Goal: Transaction & Acquisition: Purchase product/service

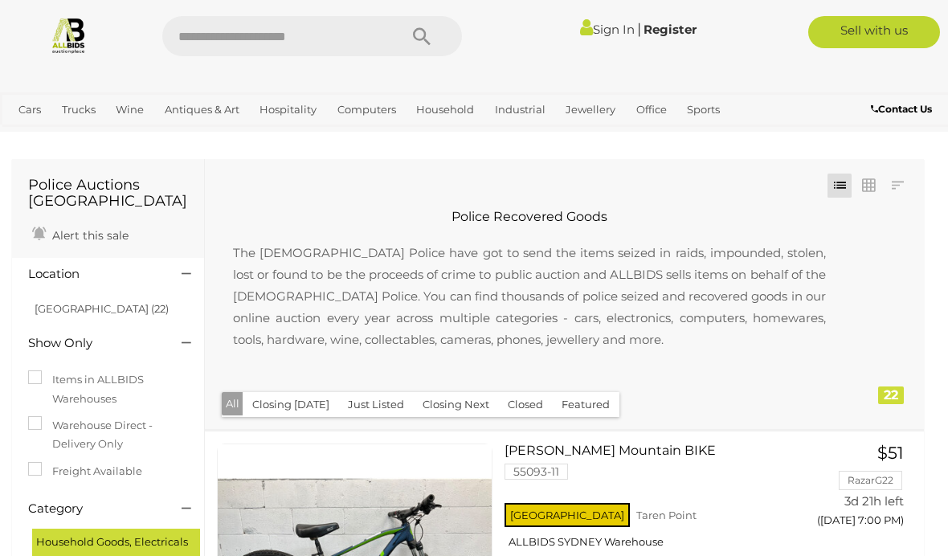
scroll to position [1, 0]
click at [275, 414] on button "Closing [DATE]" at bounding box center [291, 403] width 96 height 25
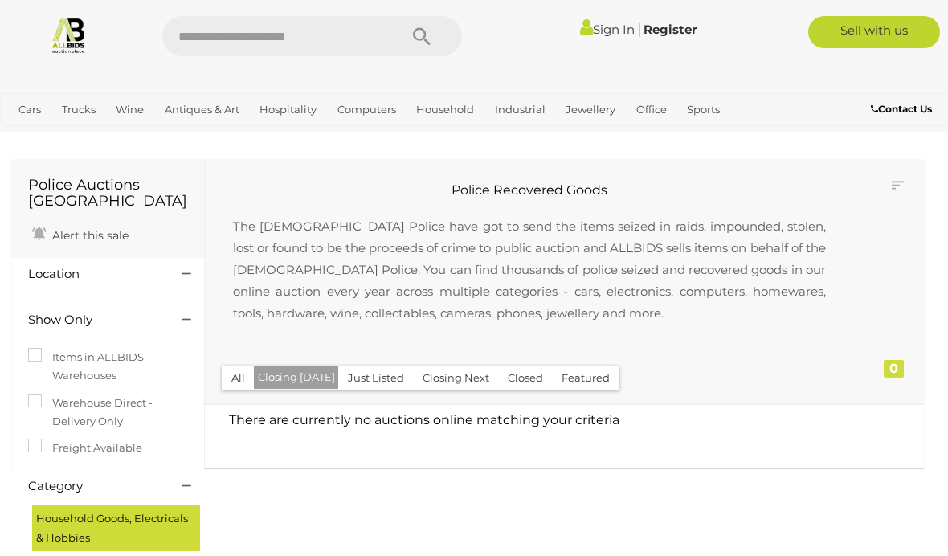
click at [439, 378] on button "Closing Next" at bounding box center [456, 377] width 86 height 25
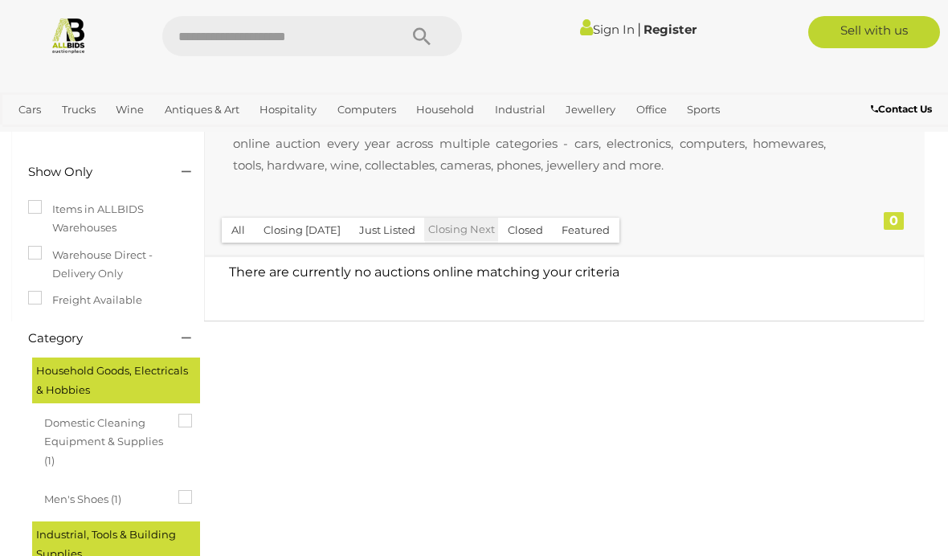
scroll to position [149, 0]
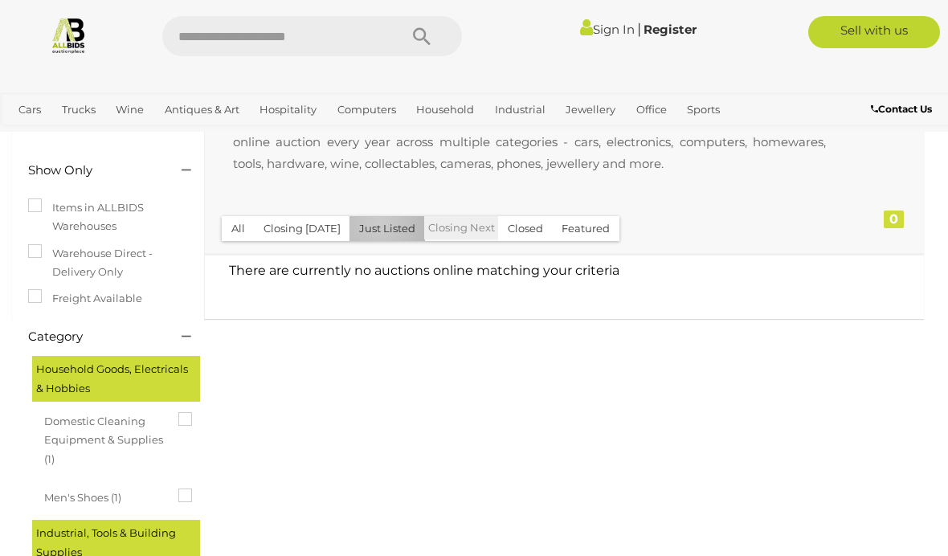
click at [372, 222] on button "Just Listed" at bounding box center [387, 228] width 76 height 25
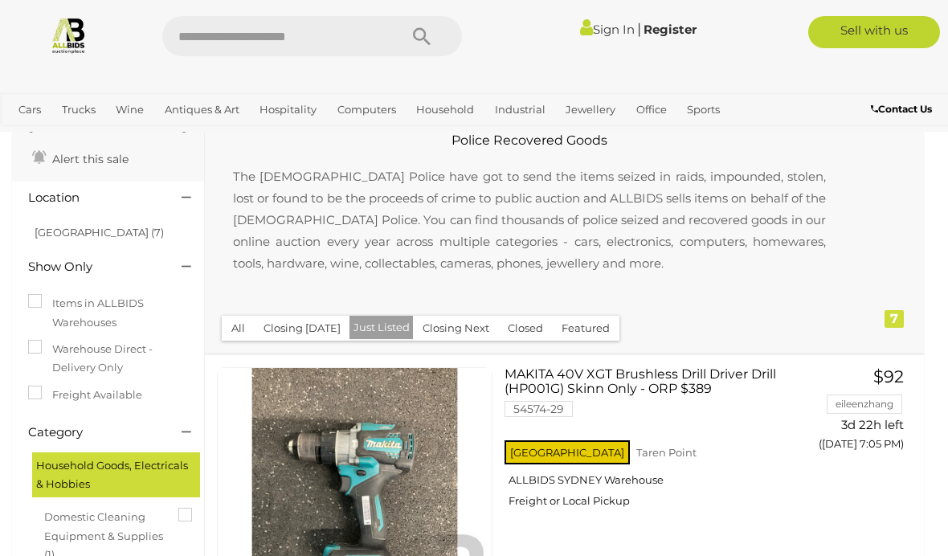
scroll to position [78, 0]
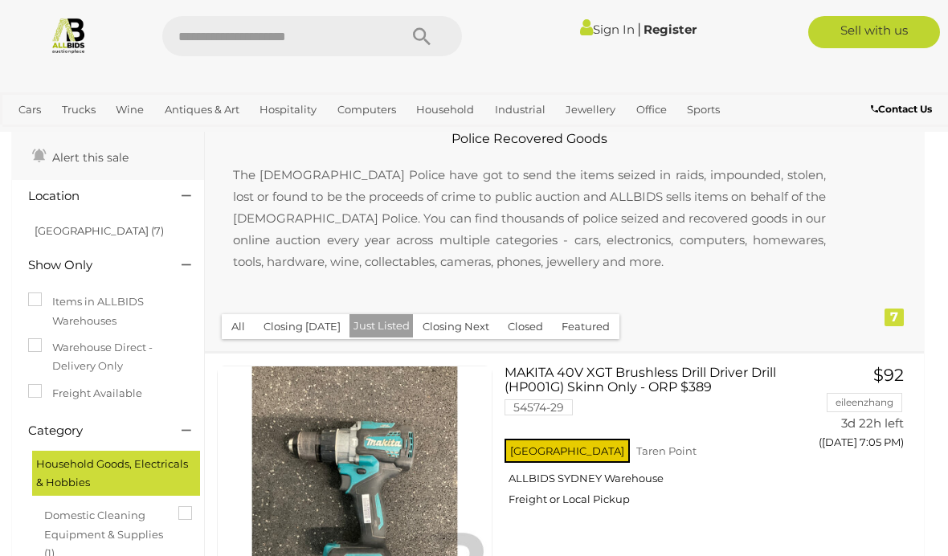
click at [524, 325] on button "Closed" at bounding box center [525, 326] width 55 height 25
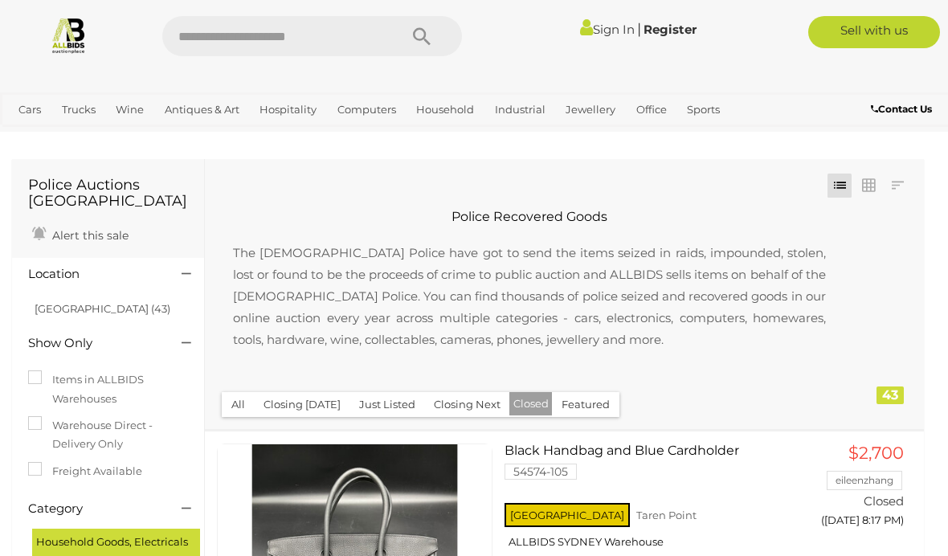
click at [239, 403] on button "All" at bounding box center [238, 404] width 33 height 25
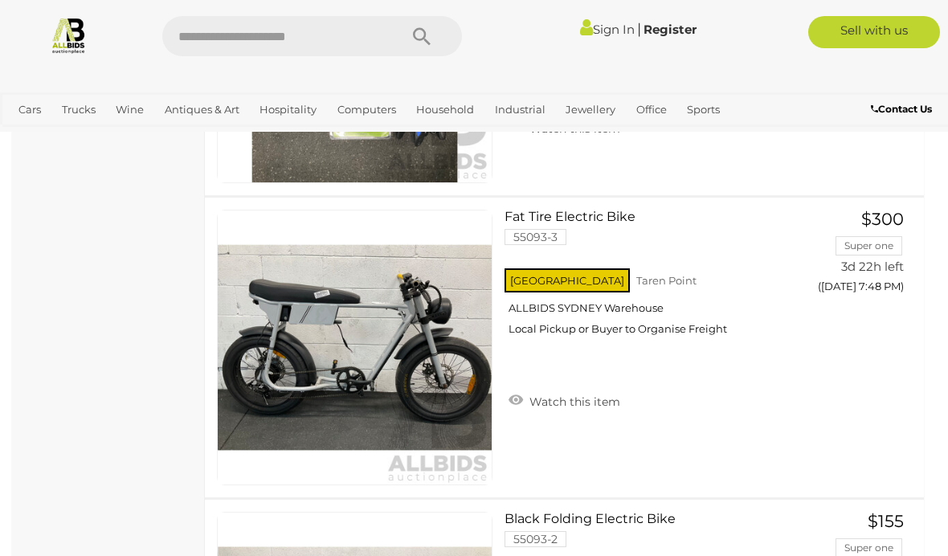
scroll to position [4463, 0]
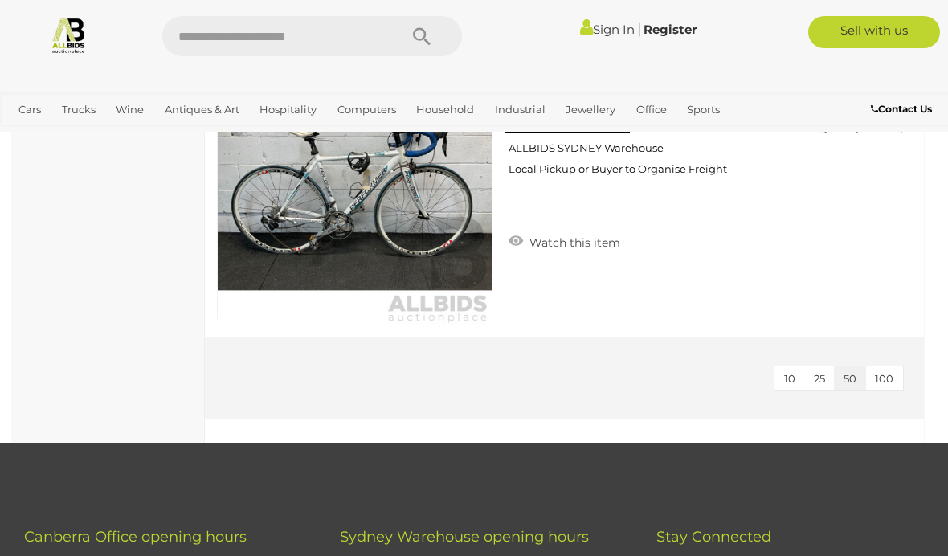
click at [897, 381] on button "100" at bounding box center [884, 378] width 38 height 25
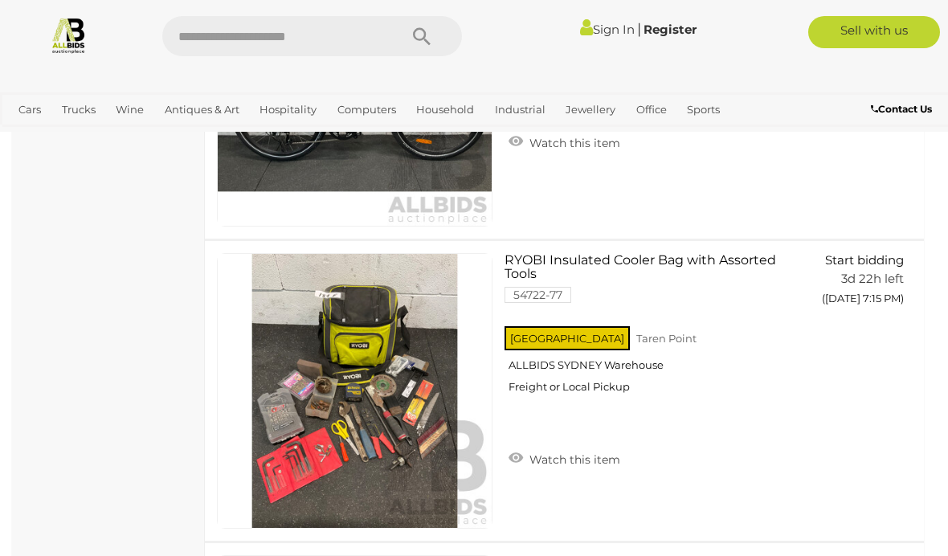
scroll to position [933, 0]
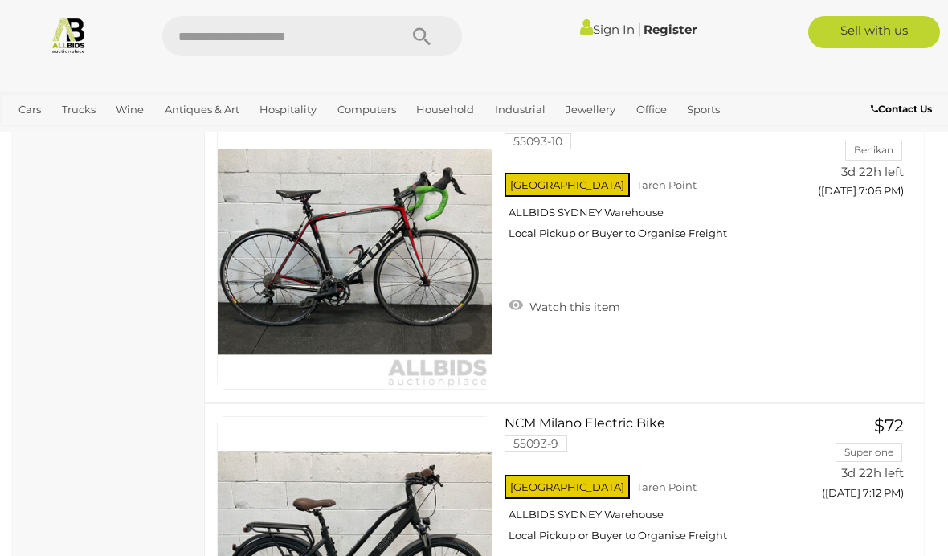
click at [0, 0] on span "Closing on Weekdays" at bounding box center [0, 0] width 0 height 0
